Goal: Information Seeking & Learning: Learn about a topic

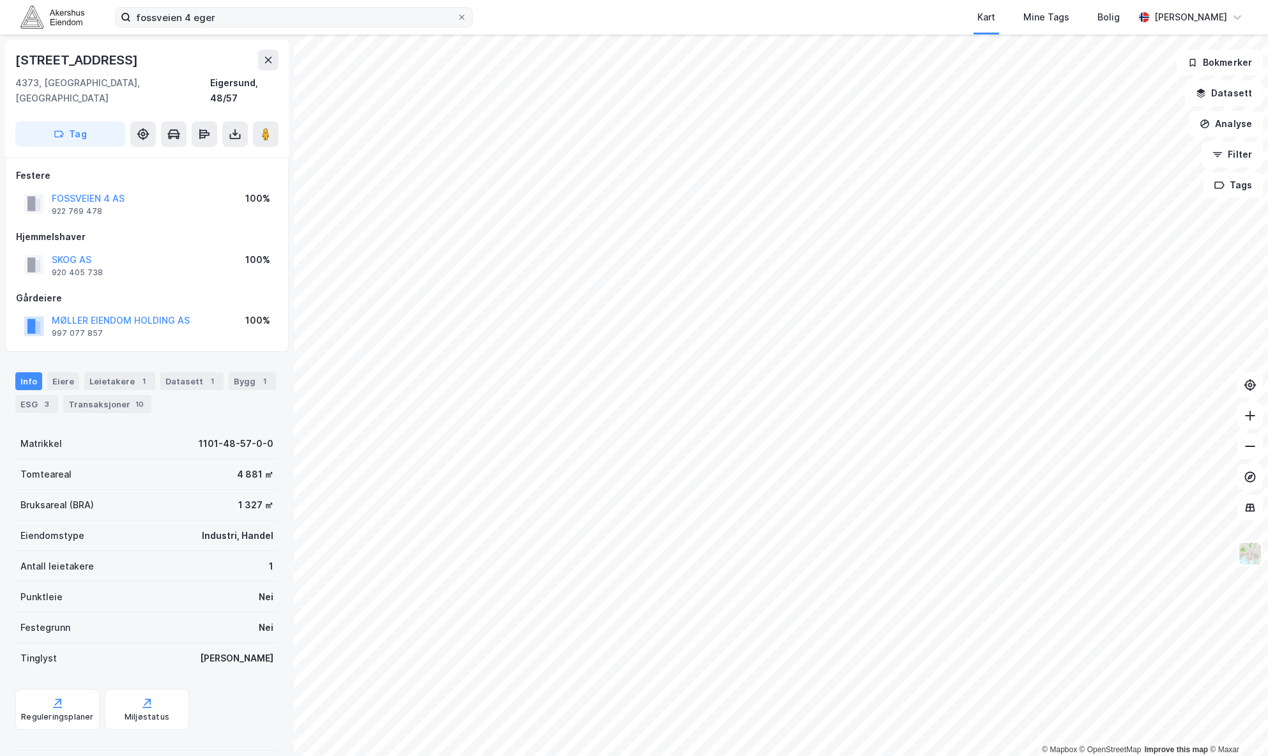
click at [459, 23] on label "fossveien 4 eger" at bounding box center [294, 17] width 358 height 20
click at [457, 23] on input "fossveien 4 eger" at bounding box center [294, 17] width 326 height 19
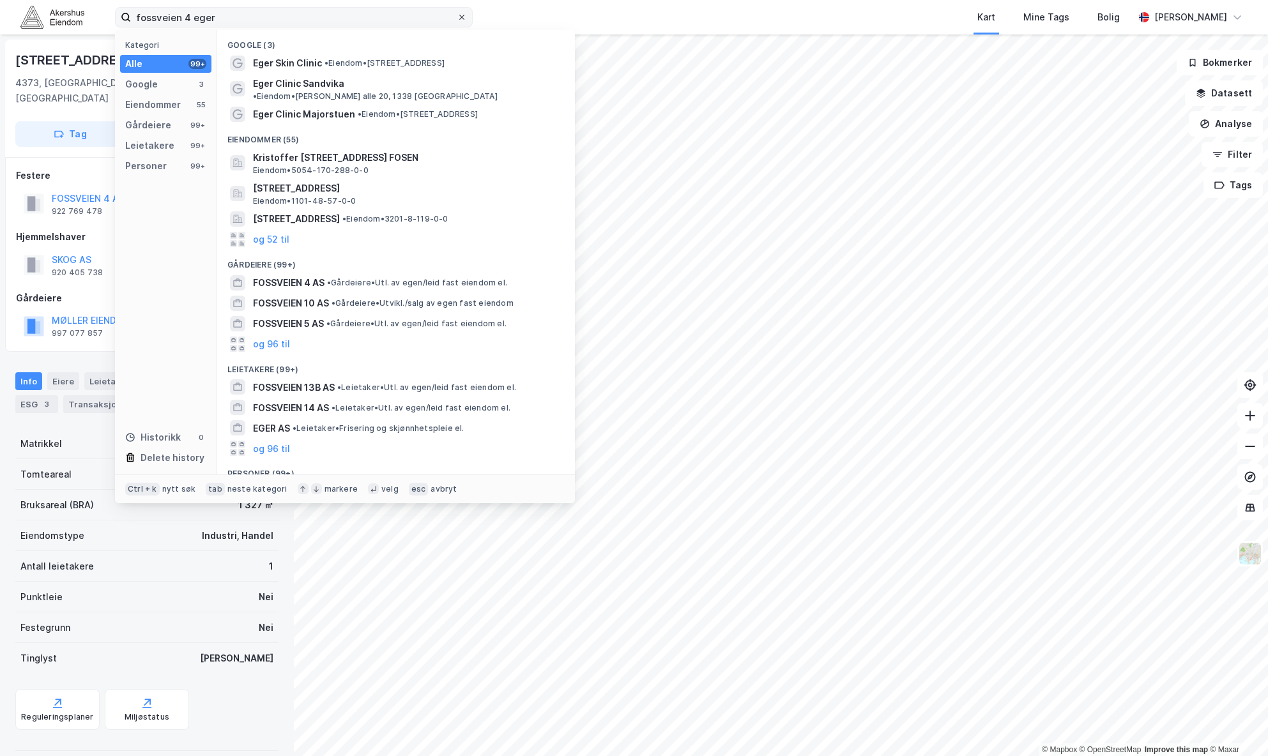
click at [459, 19] on icon at bounding box center [462, 17] width 8 height 8
click at [457, 19] on input "fossveien 4 eger" at bounding box center [294, 17] width 326 height 19
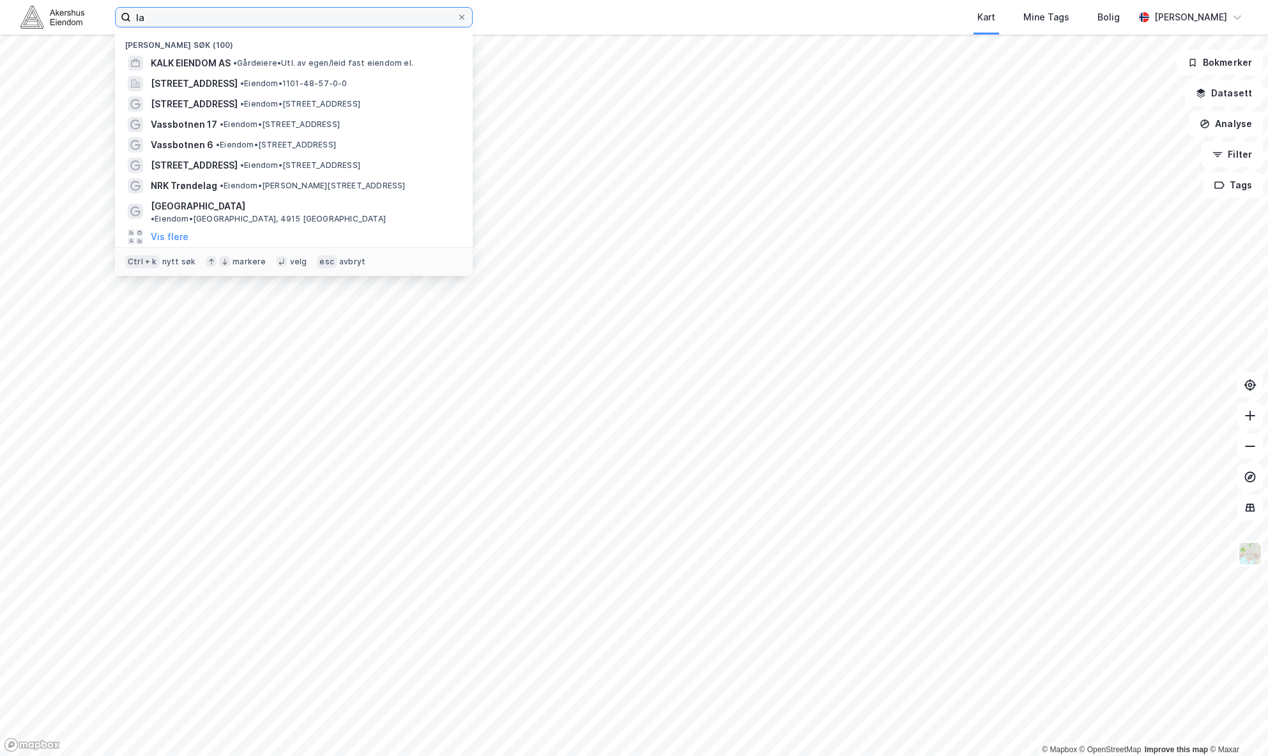
type input "l"
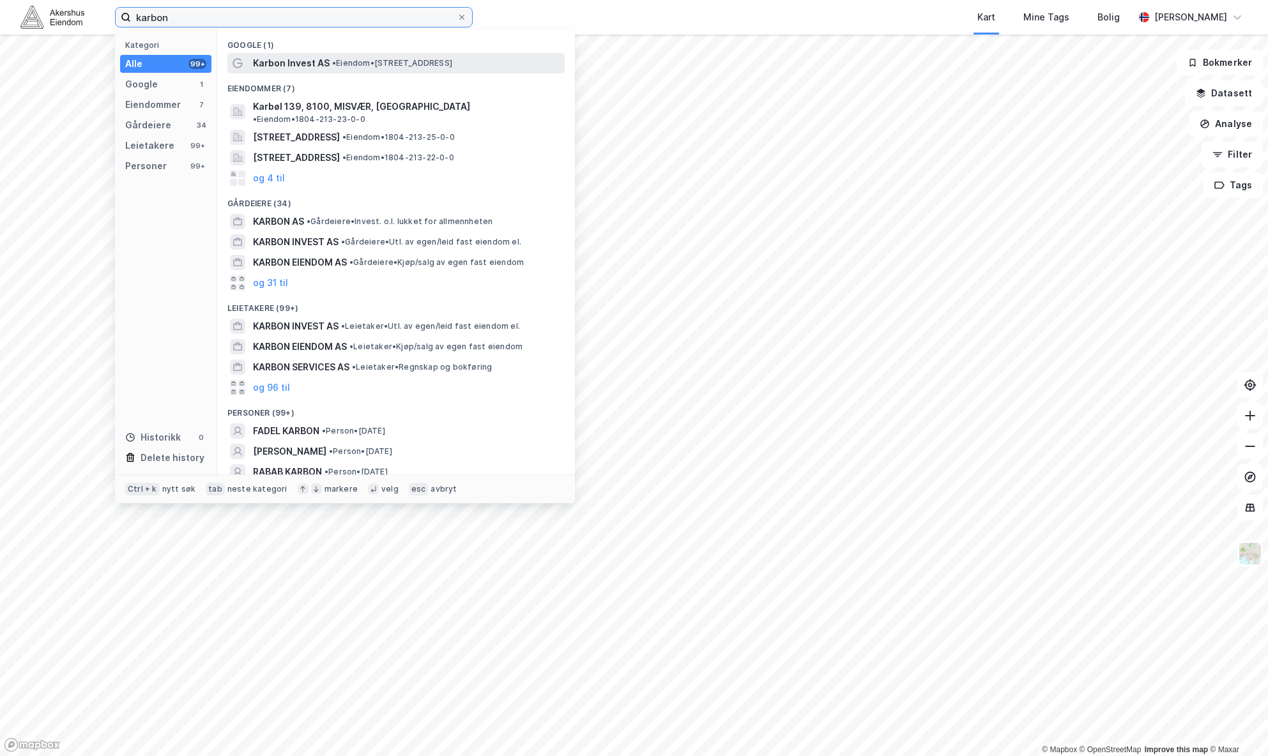
type input "karbon"
click at [455, 53] on div "Karbon Invest AS • Eiendom • Drammensveien 49, 0271 Oslo" at bounding box center [395, 63] width 337 height 20
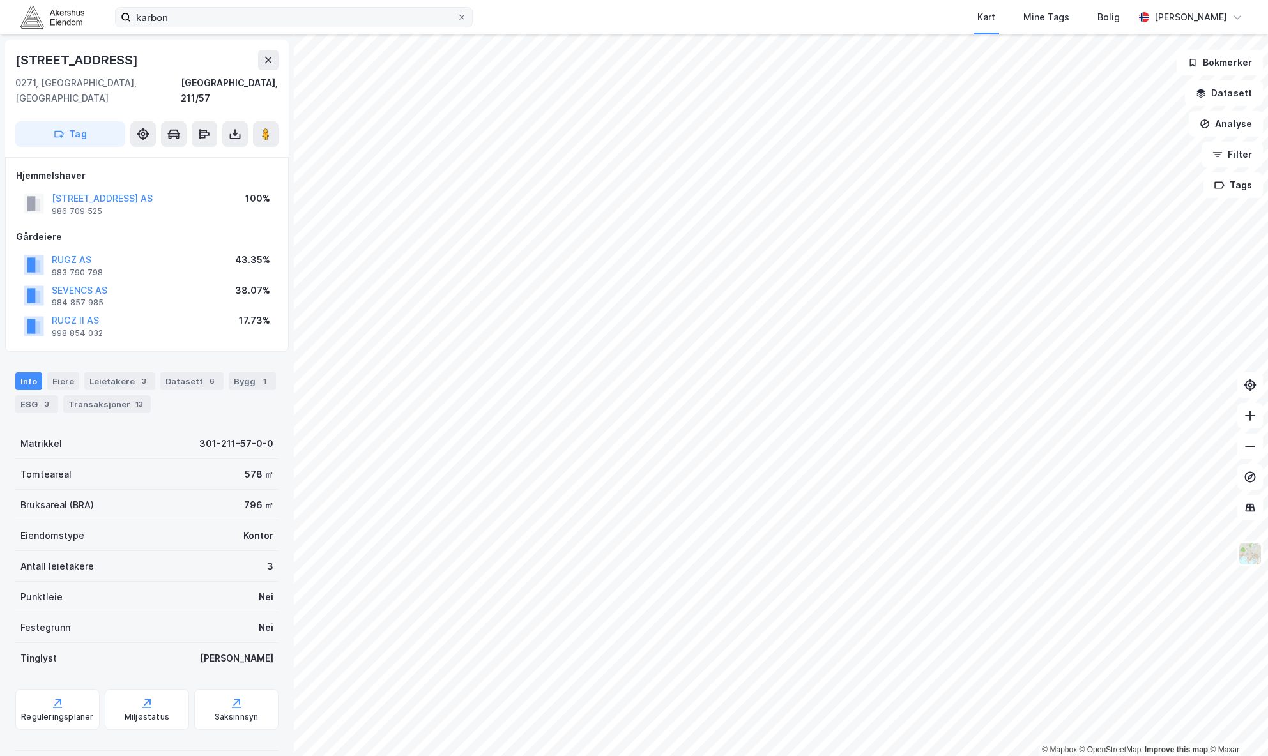
click at [250, 1] on div "karbon Kart Mine Tags Bolig Martine Greibrokk" at bounding box center [634, 17] width 1268 height 34
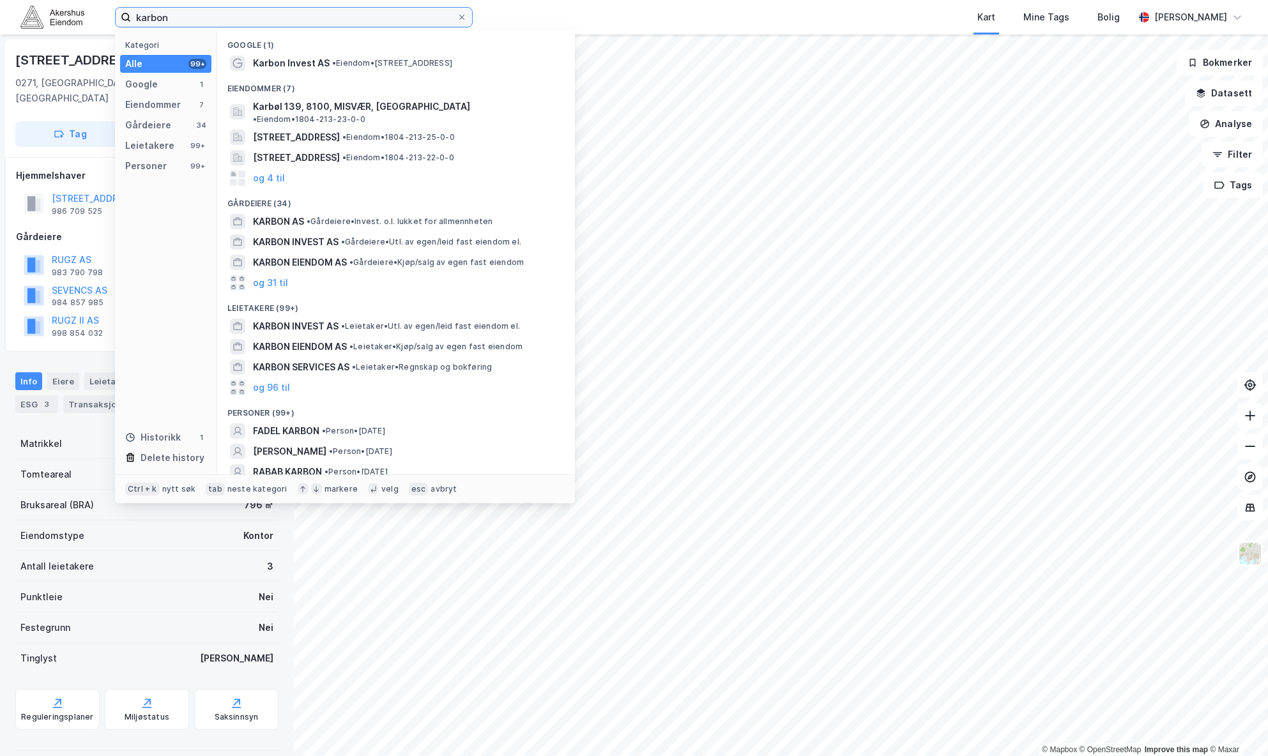
click at [250, 8] on input "karbon" at bounding box center [294, 17] width 326 height 19
click at [342, 255] on span "KARBON EIENDOM AS" at bounding box center [300, 262] width 94 height 15
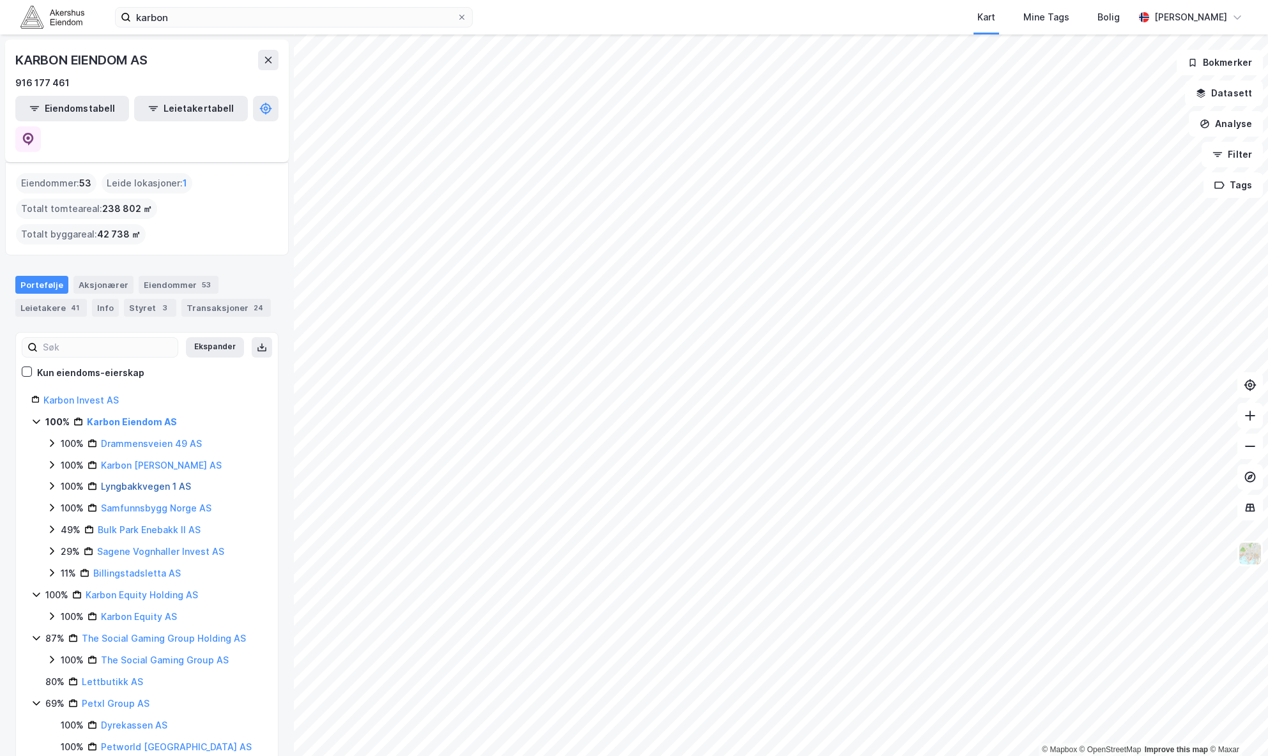
scroll to position [80, 0]
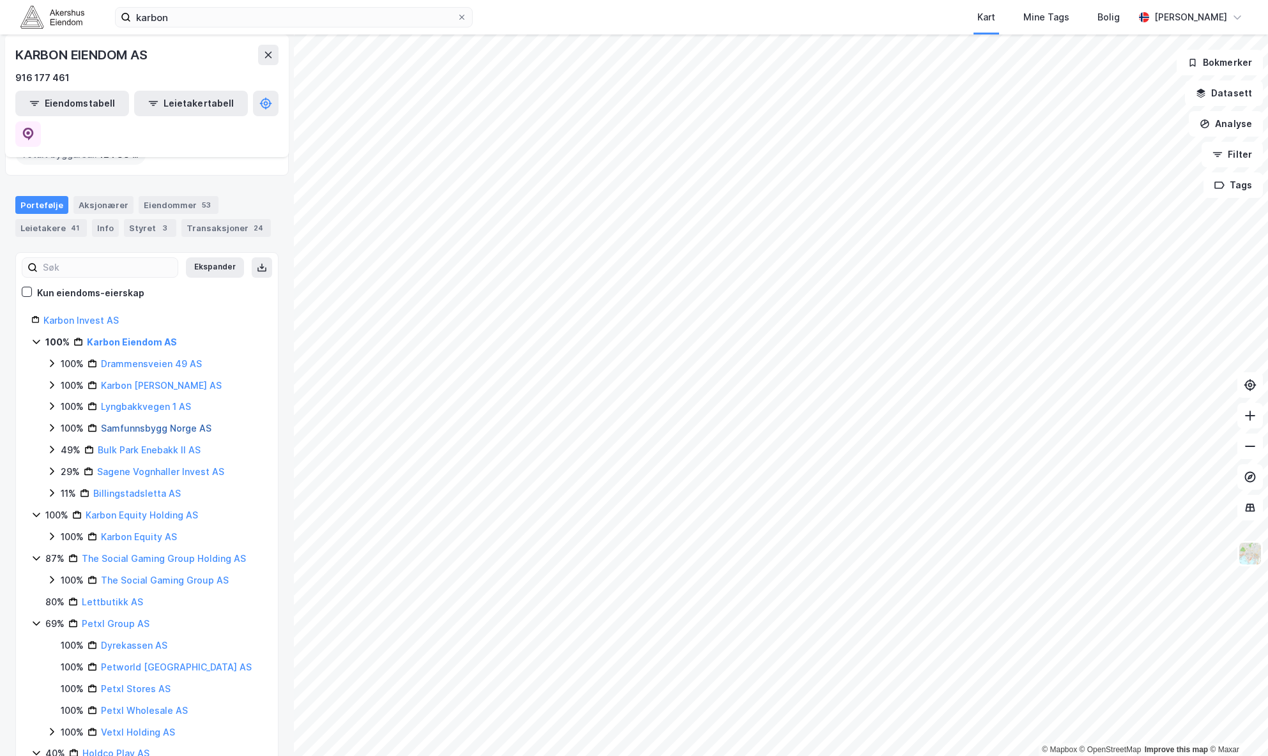
click at [192, 423] on link "Samfunnsbygg Norge AS" at bounding box center [156, 428] width 111 height 11
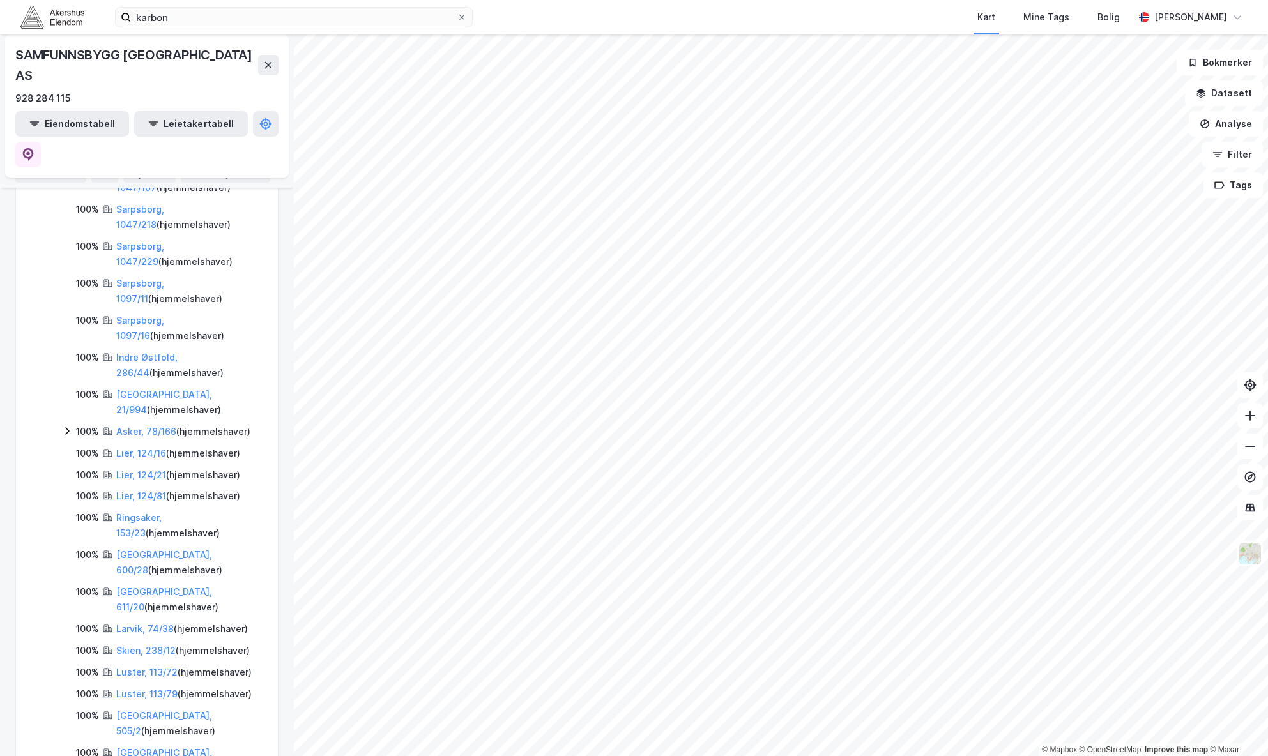
scroll to position [639, 0]
